Goal: Use online tool/utility: Utilize a website feature to perform a specific function

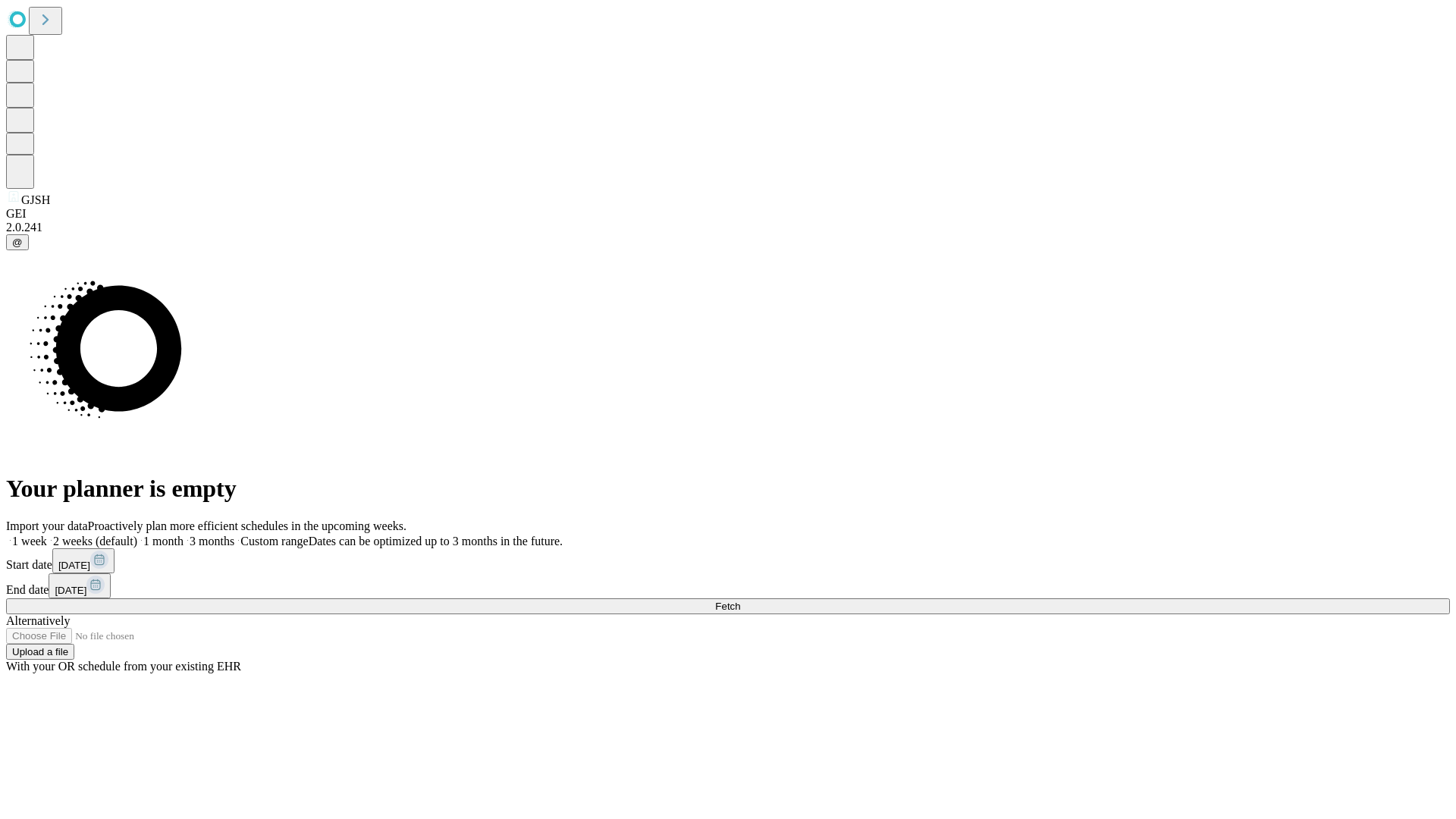
click at [740, 601] on span "Fetch" at bounding box center [727, 606] width 25 height 11
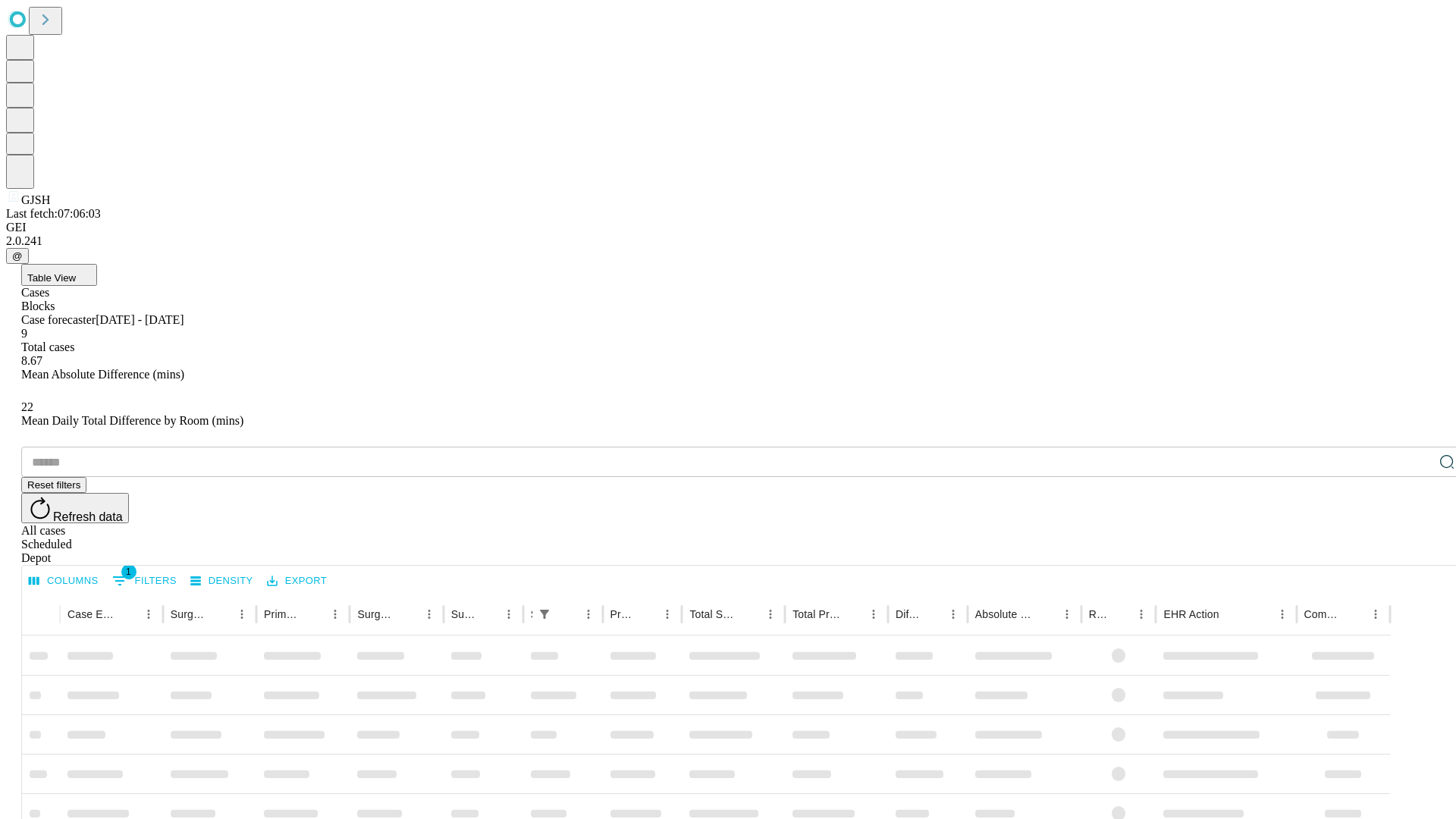
click at [76, 272] on span "Table View" at bounding box center [51, 277] width 48 height 11
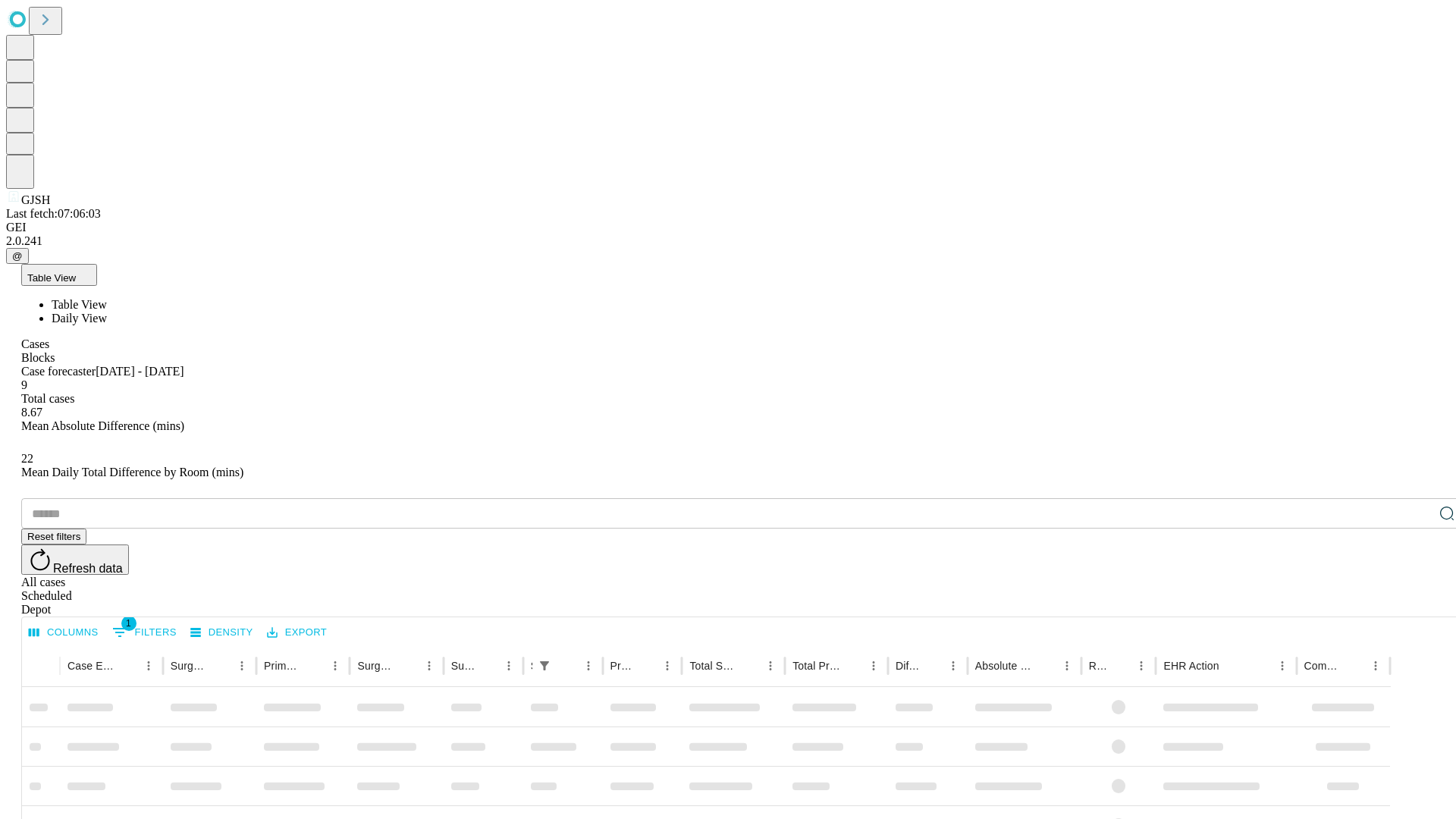
click at [107, 312] on span "Daily View" at bounding box center [79, 318] width 55 height 13
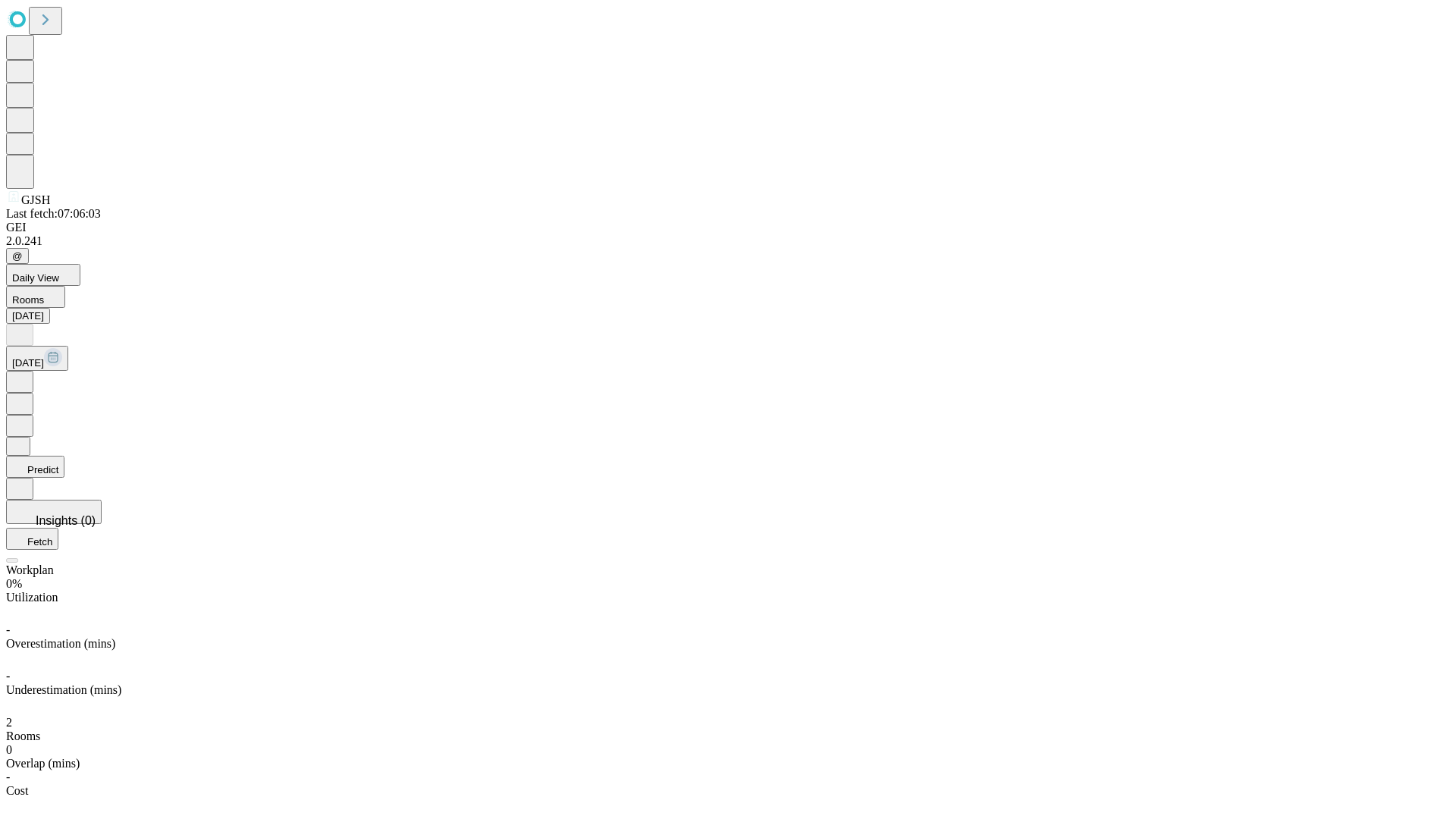
click at [65, 455] on button "Predict" at bounding box center [35, 466] width 59 height 22
